Goal: Task Accomplishment & Management: Use online tool/utility

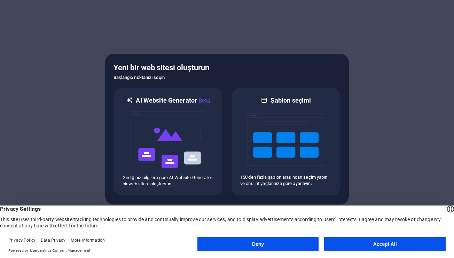
click at [368, 248] on button "Accept All" at bounding box center [384, 244] width 121 height 14
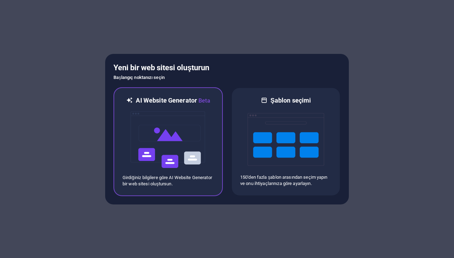
click at [183, 145] on img at bounding box center [168, 140] width 77 height 70
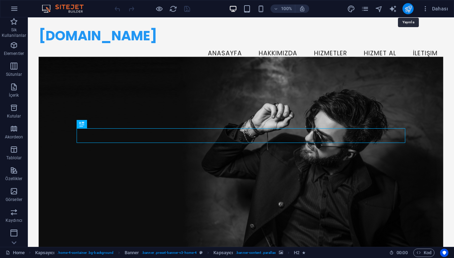
click at [409, 11] on icon "publish" at bounding box center [408, 9] width 8 height 8
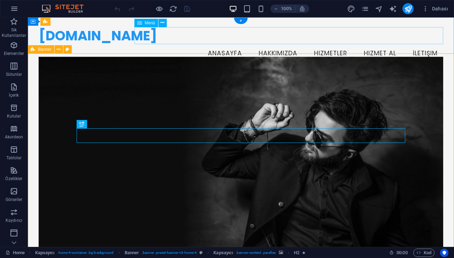
click at [224, 45] on nav "Anasayfa Hakkımızda Hizmetler Hizmet Al İletişim" at bounding box center [241, 53] width 404 height 17
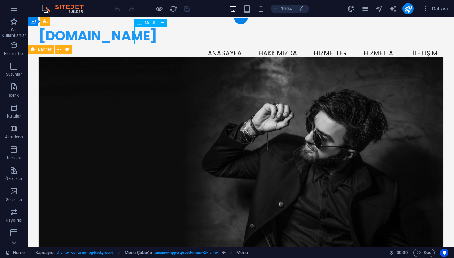
click at [276, 45] on nav "Anasayfa Hakkımızda Hizmetler Hizmet Al İletişim" at bounding box center [241, 53] width 404 height 17
click at [391, 45] on nav "Anasayfa Hakkımızda Hizmetler Hizmet Al İletişim" at bounding box center [241, 53] width 404 height 17
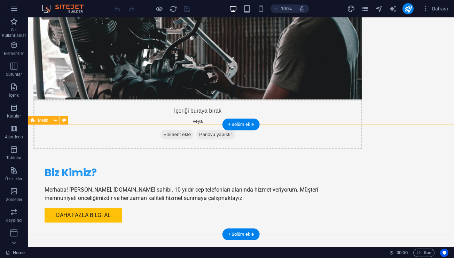
scroll to position [465, 0]
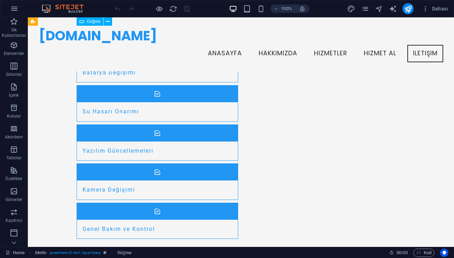
scroll to position [753, 0]
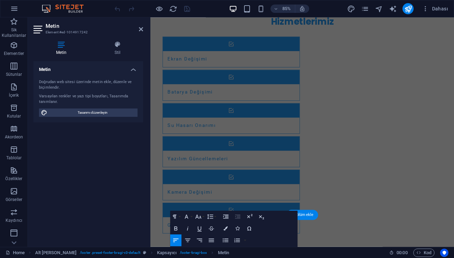
scroll to position [747, 0]
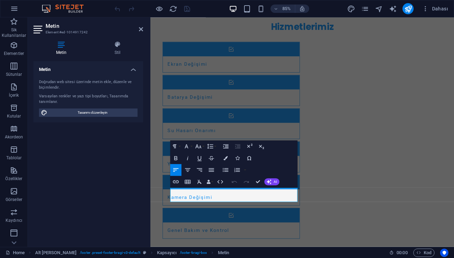
drag, startPoint x: 225, startPoint y: 231, endPoint x: 128, endPoint y: 195, distance: 102.9
click at [150, 195] on html "Skip to main content [DOMAIN_NAME] Menu Anasayfa Hakkımızda Hizmetler Hizmet Al…" at bounding box center [328, 107] width 357 height 1674
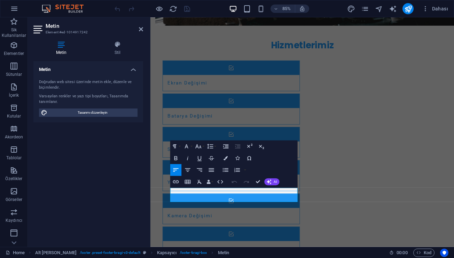
scroll to position [703, 0]
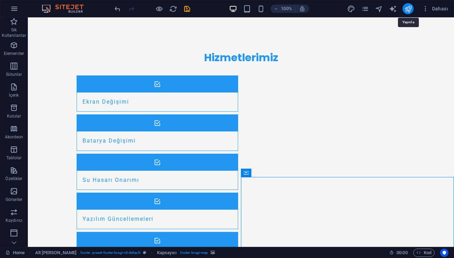
click at [407, 7] on icon "publish" at bounding box center [408, 9] width 8 height 8
checkbox input "false"
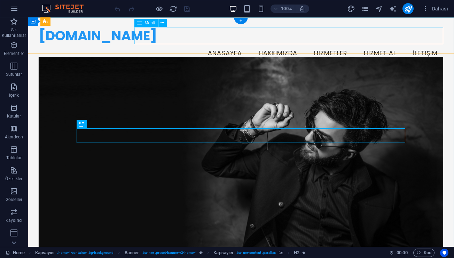
click at [327, 45] on nav "Anasayfa Hakkımızda Hizmetler Hizmet Al İletişim" at bounding box center [241, 53] width 404 height 17
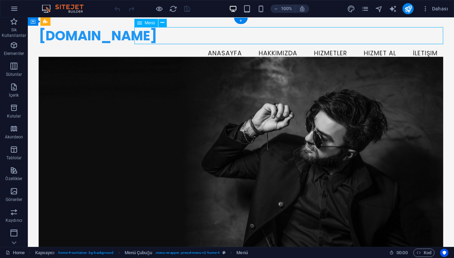
click at [327, 45] on nav "Anasayfa Hakkımızda Hizmetler Hizmet Al İletişim" at bounding box center [241, 53] width 404 height 17
select select
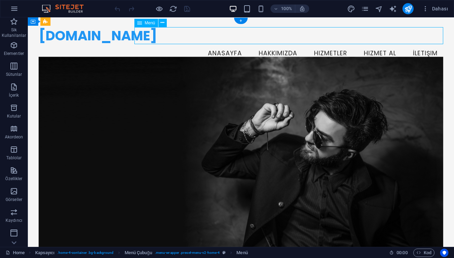
select select
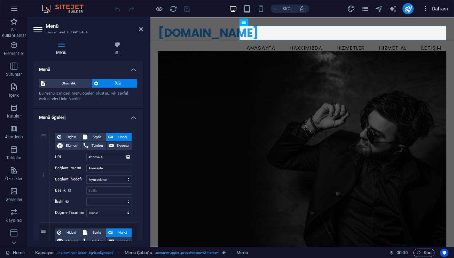
click at [436, 9] on span "Dahası" at bounding box center [435, 8] width 26 height 7
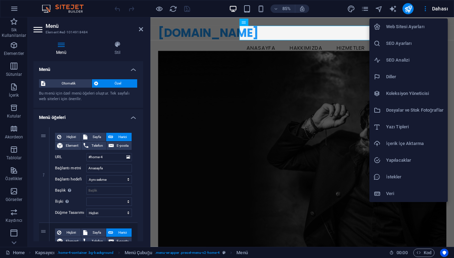
click at [404, 28] on h6 "Web Sitesi Ayarları" at bounding box center [414, 27] width 57 height 8
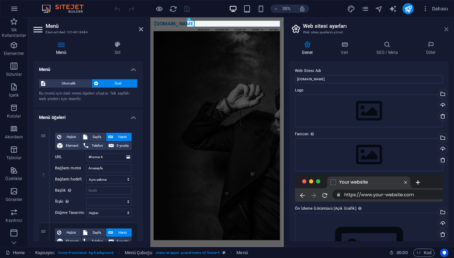
click at [444, 31] on icon at bounding box center [446, 29] width 4 height 6
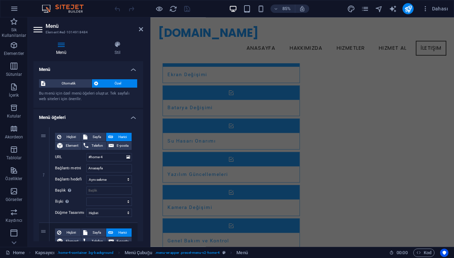
scroll to position [739, 0]
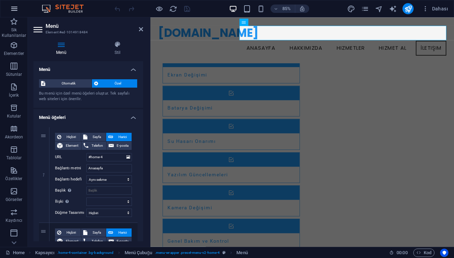
click at [14, 10] on icon "button" at bounding box center [14, 9] width 8 height 8
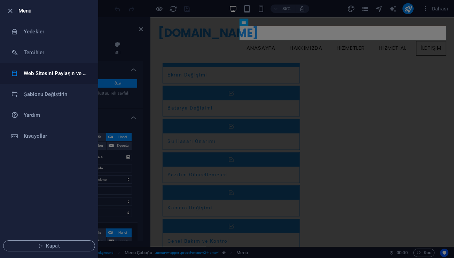
click at [33, 80] on li "Web Sitesini Paylaşın ve Kopyalayın" at bounding box center [48, 73] width 97 height 21
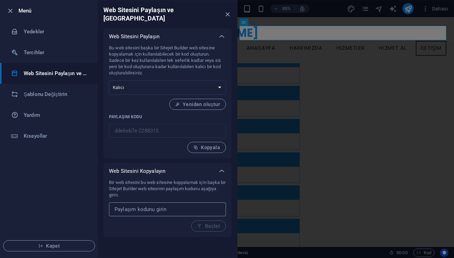
click at [180, 206] on input "text" at bounding box center [167, 209] width 117 height 14
click at [49, 248] on span "Kapat" at bounding box center [49, 246] width 80 height 6
